Goal: Navigation & Orientation: Go to known website

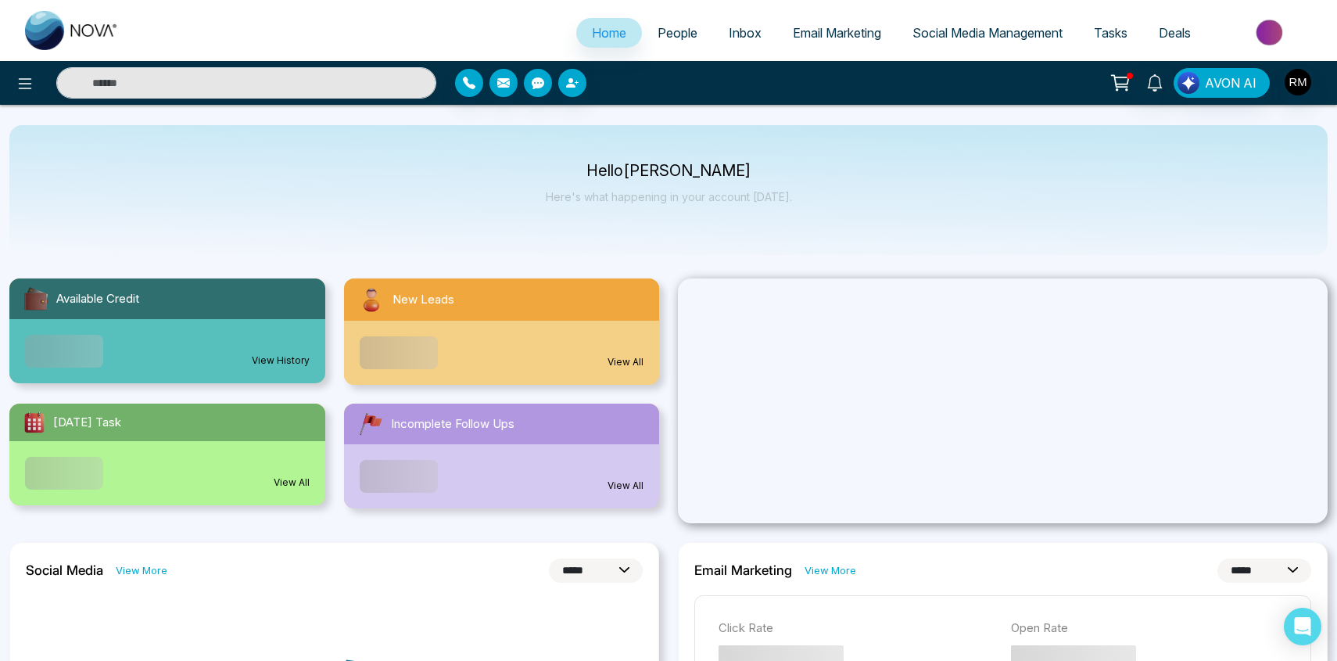
select select "*"
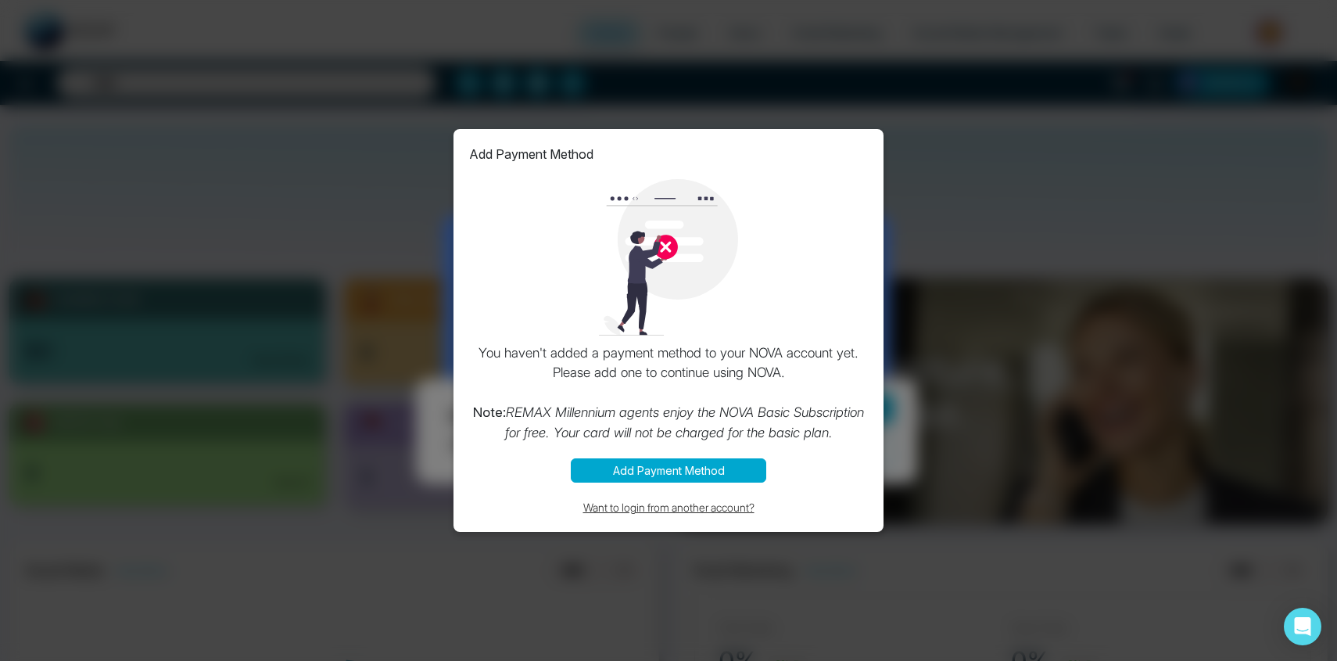
click at [685, 510] on button "Want to login from another account?" at bounding box center [668, 507] width 399 height 18
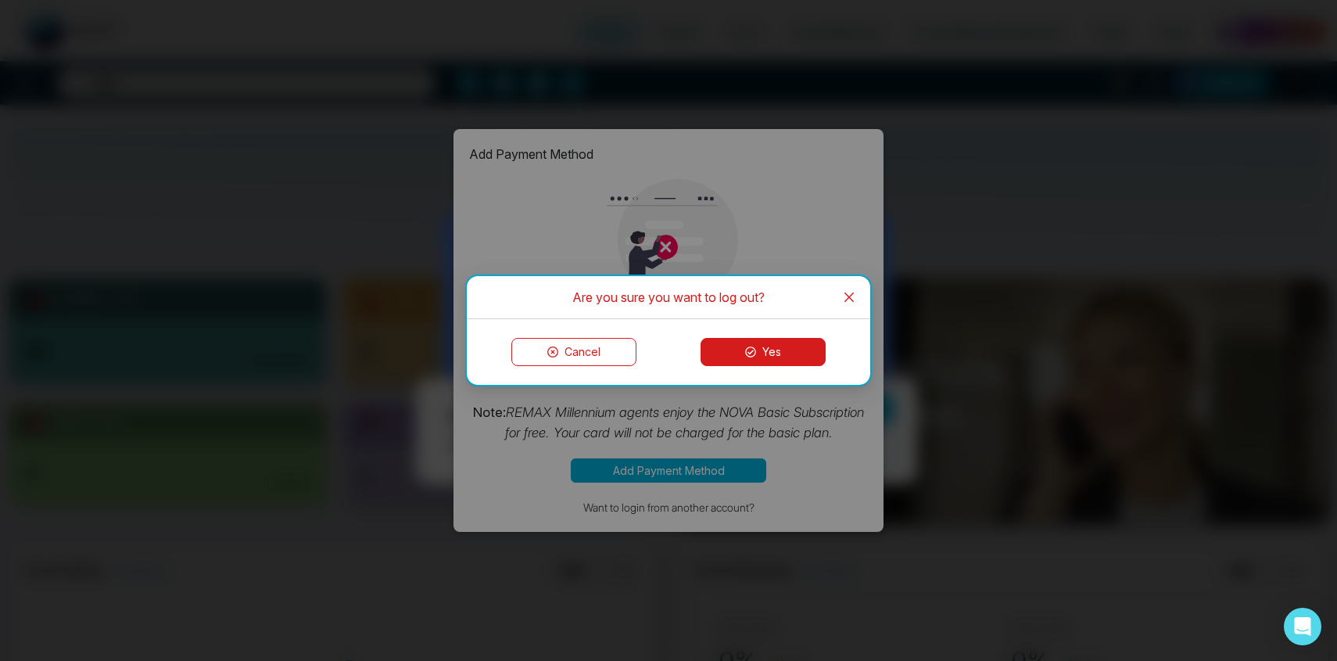
click at [820, 355] on button "Yes" at bounding box center [762, 352] width 125 height 28
